Goal: Task Accomplishment & Management: Complete application form

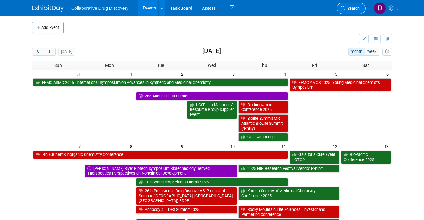
click at [357, 5] on link "Search" at bounding box center [350, 8] width 29 height 11
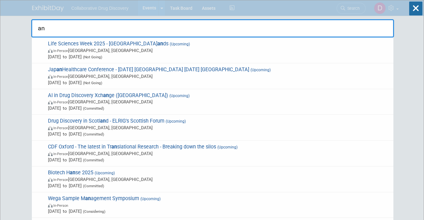
type input "a"
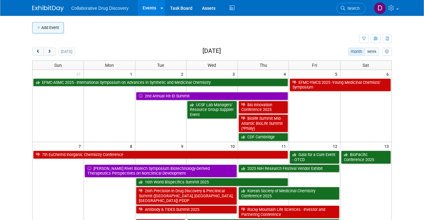
click at [38, 32] on button "Add Event" at bounding box center [48, 27] width 32 height 11
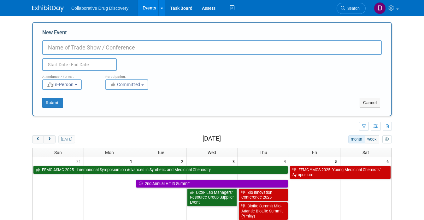
click at [70, 51] on input "New Event" at bounding box center [211, 47] width 339 height 15
paste input "[PERSON_NAME] Marketing Operations Manager Collaborative Drug Discovery (CDD) L…"
type input "[PERSON_NAME] Marketing Operations Manager Collaborative Drug Discovery (CDD) L…"
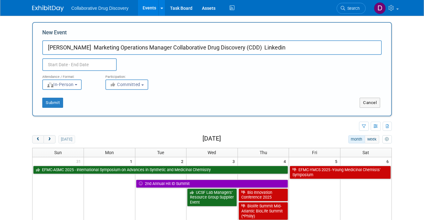
click at [87, 50] on input "[PERSON_NAME] Marketing Operations Manager Collaborative Drug Discovery (CDD) L…" at bounding box center [211, 47] width 339 height 15
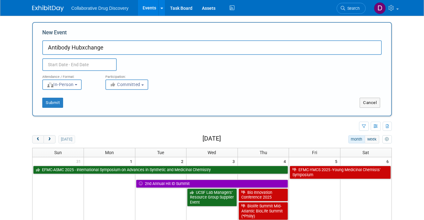
type input "Antibody Hubxchange"
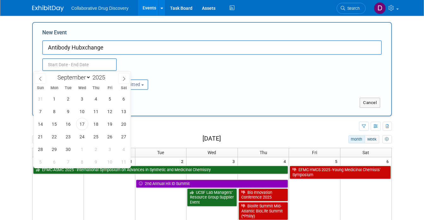
click at [79, 61] on input "text" at bounding box center [79, 64] width 74 height 13
click at [56, 138] on span "22" at bounding box center [54, 137] width 12 height 12
type input "[DATE] to [DATE]"
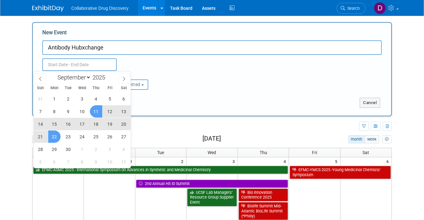
type input "[DATE] to [DATE]"
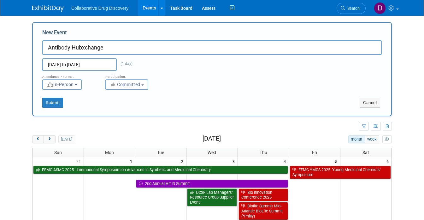
click at [164, 53] on input "Antibody Hubxchange" at bounding box center [211, 47] width 339 height 15
click at [131, 88] on button "Committed" at bounding box center [126, 84] width 43 height 10
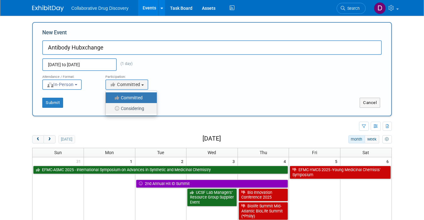
click at [121, 109] on label "Considering" at bounding box center [130, 108] width 42 height 8
click at [111, 109] on input "Considering" at bounding box center [109, 109] width 4 height 4
select select "2"
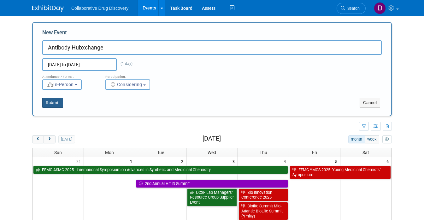
click at [47, 105] on button "Submit" at bounding box center [52, 103] width 21 height 10
type input "Antibody Hubxchange"
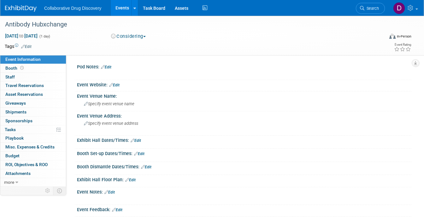
click at [26, 46] on link "Edit" at bounding box center [26, 46] width 10 height 4
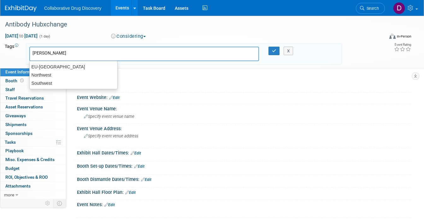
type input "west"
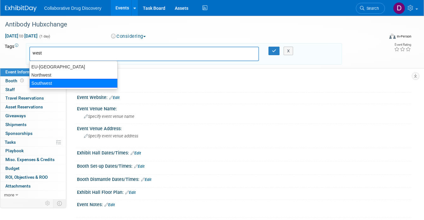
click at [54, 82] on div "Southwest" at bounding box center [73, 83] width 88 height 9
type input "Southwest"
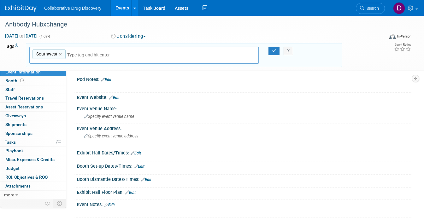
click at [98, 54] on input "text" at bounding box center [111, 55] width 88 height 6
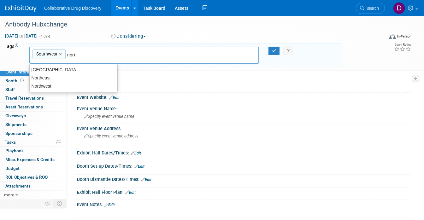
type input "north"
click at [40, 87] on div "Northwest" at bounding box center [73, 86] width 88 height 9
type input "Southwest, Northwest"
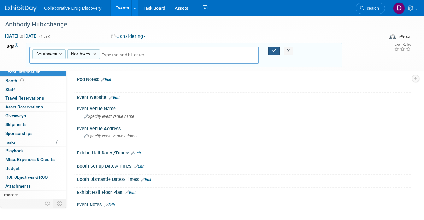
click at [275, 49] on icon "button" at bounding box center [274, 51] width 4 height 4
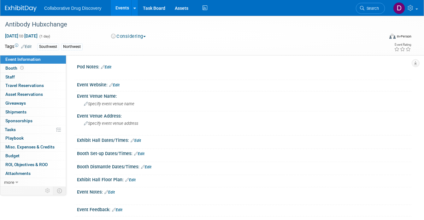
click at [117, 84] on link "Edit" at bounding box center [114, 85] width 10 height 4
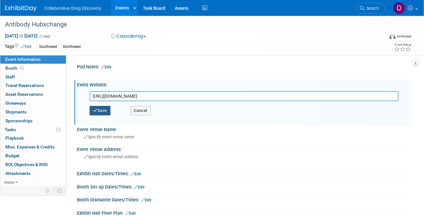
type input "https://hub-xchange.com/xchanges/antibody-therapeutics-xchange-san-francisco-20…"
click at [103, 108] on button "Save" at bounding box center [100, 110] width 21 height 9
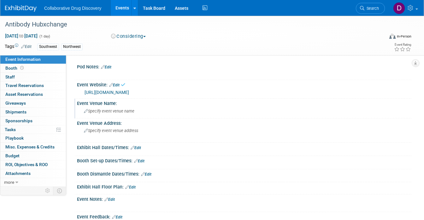
click at [105, 113] on span "Specify event venue name" at bounding box center [109, 111] width 50 height 5
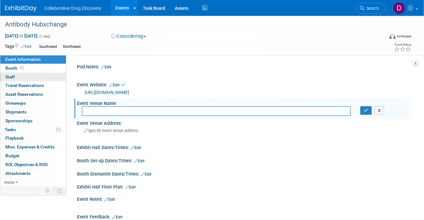
click at [25, 76] on link "0 Staff 0" at bounding box center [33, 77] width 66 height 9
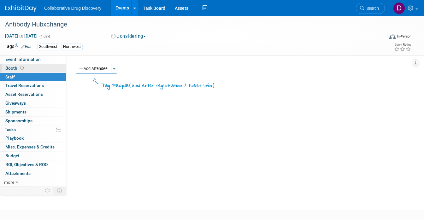
click at [24, 69] on span at bounding box center [22, 68] width 6 height 5
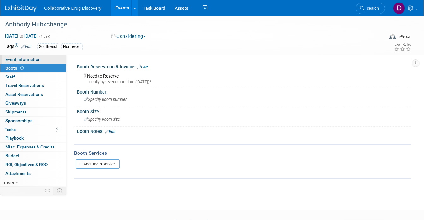
click at [30, 59] on span "Event Information" at bounding box center [22, 59] width 35 height 5
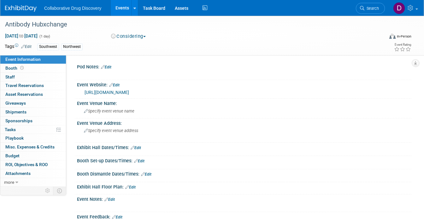
click at [110, 67] on link "Edit" at bounding box center [106, 67] width 10 height 4
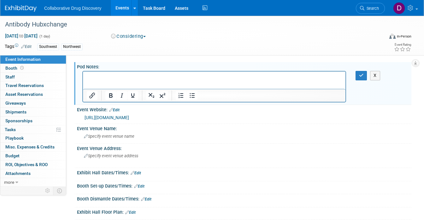
click at [111, 77] on p "Rich Text Area. Press ALT-0 for help." at bounding box center [214, 77] width 255 height 6
click at [361, 78] on button "button" at bounding box center [361, 75] width 12 height 9
